Goal: Find specific page/section: Find specific page/section

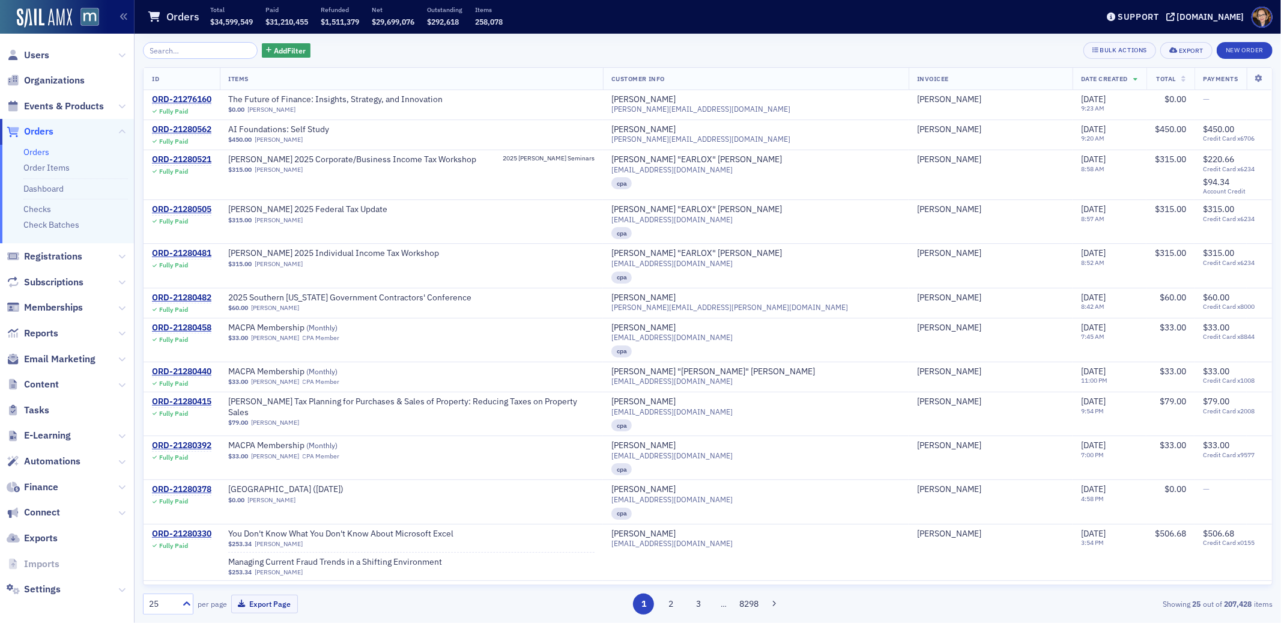
click at [36, 130] on span "Orders" at bounding box center [38, 131] width 29 height 13
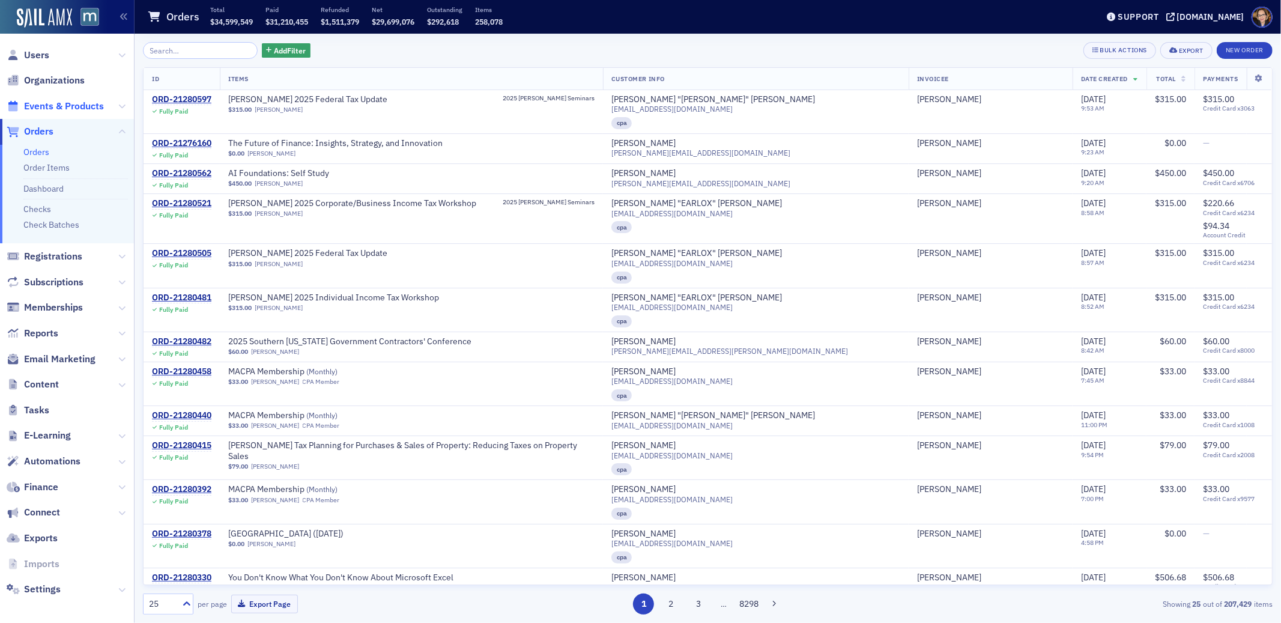
click at [56, 105] on span "Events & Products" at bounding box center [64, 106] width 80 height 13
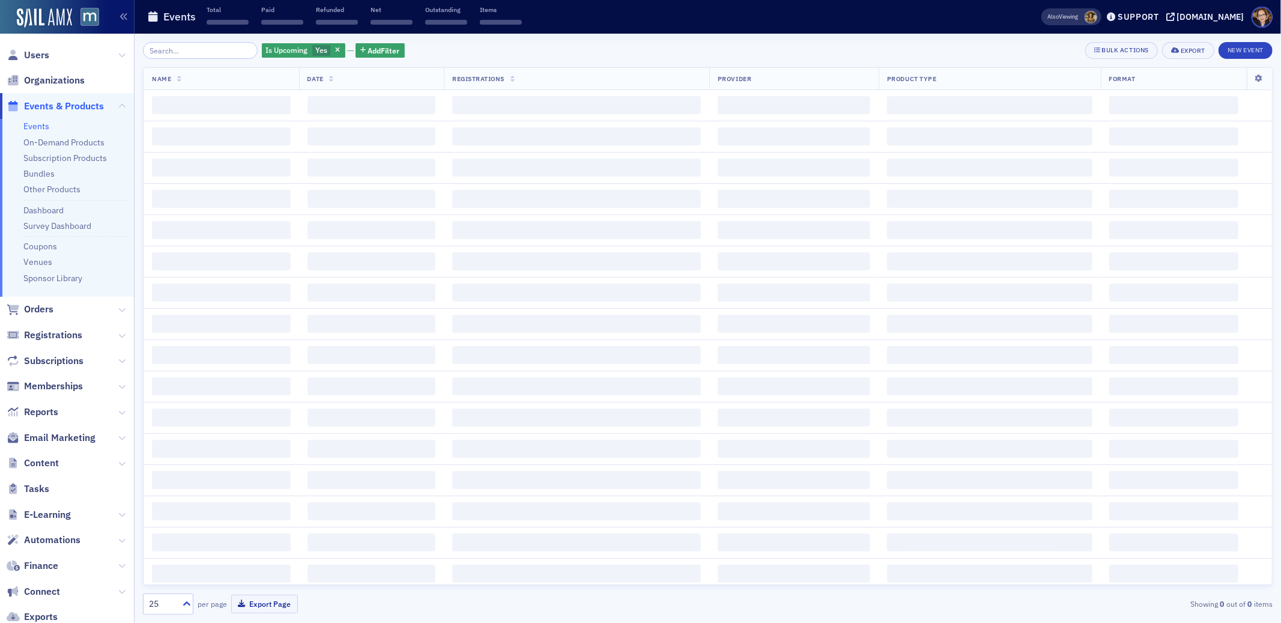
click at [213, 49] on input "search" at bounding box center [200, 50] width 115 height 17
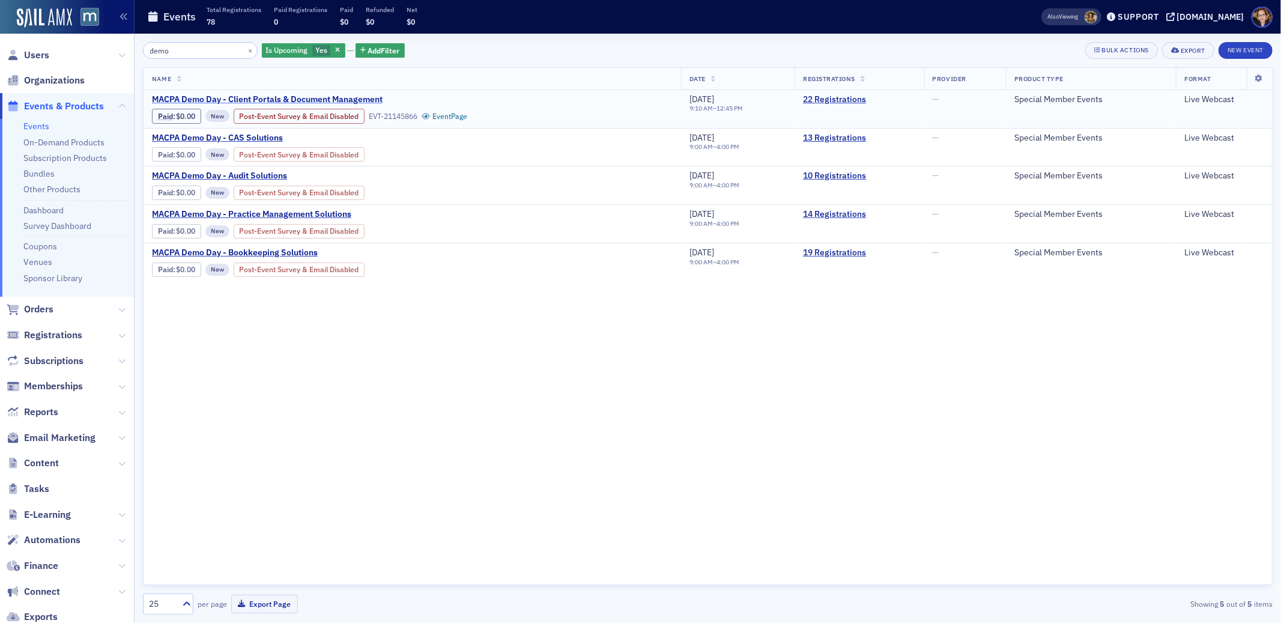
type input "demo"
click at [361, 94] on span "MACPA Demo Day - Client Portals & Document Management" at bounding box center [267, 99] width 231 height 11
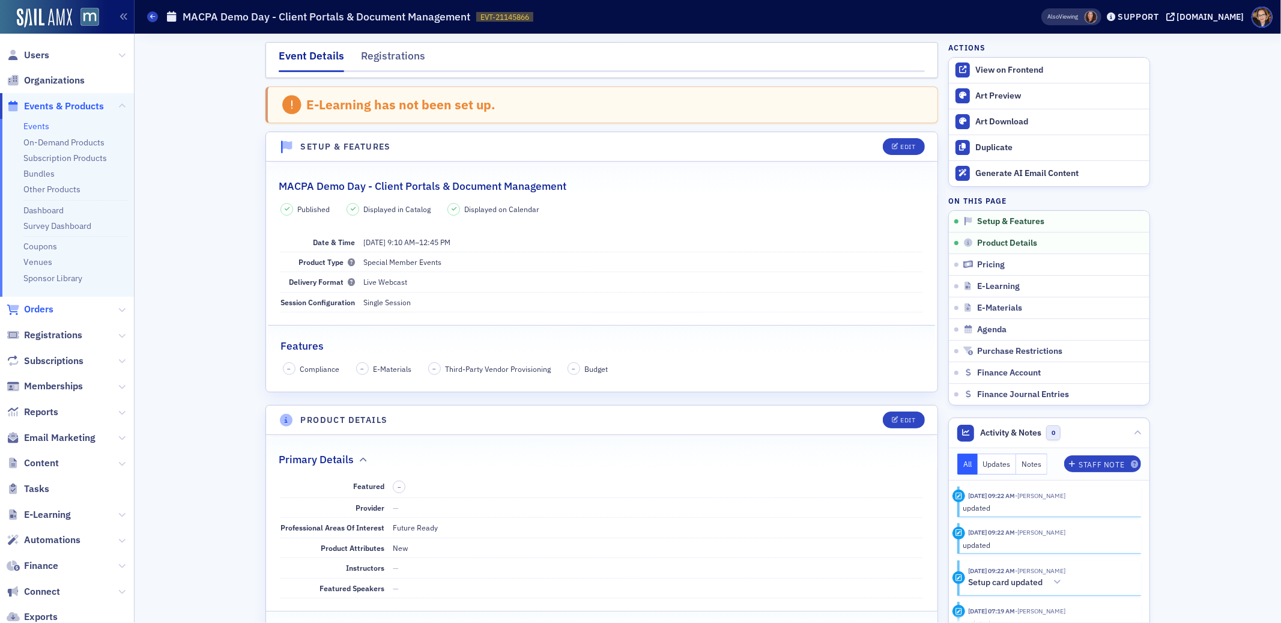
click at [37, 310] on span "Orders" at bounding box center [38, 309] width 29 height 13
